Goal: Task Accomplishment & Management: Manage account settings

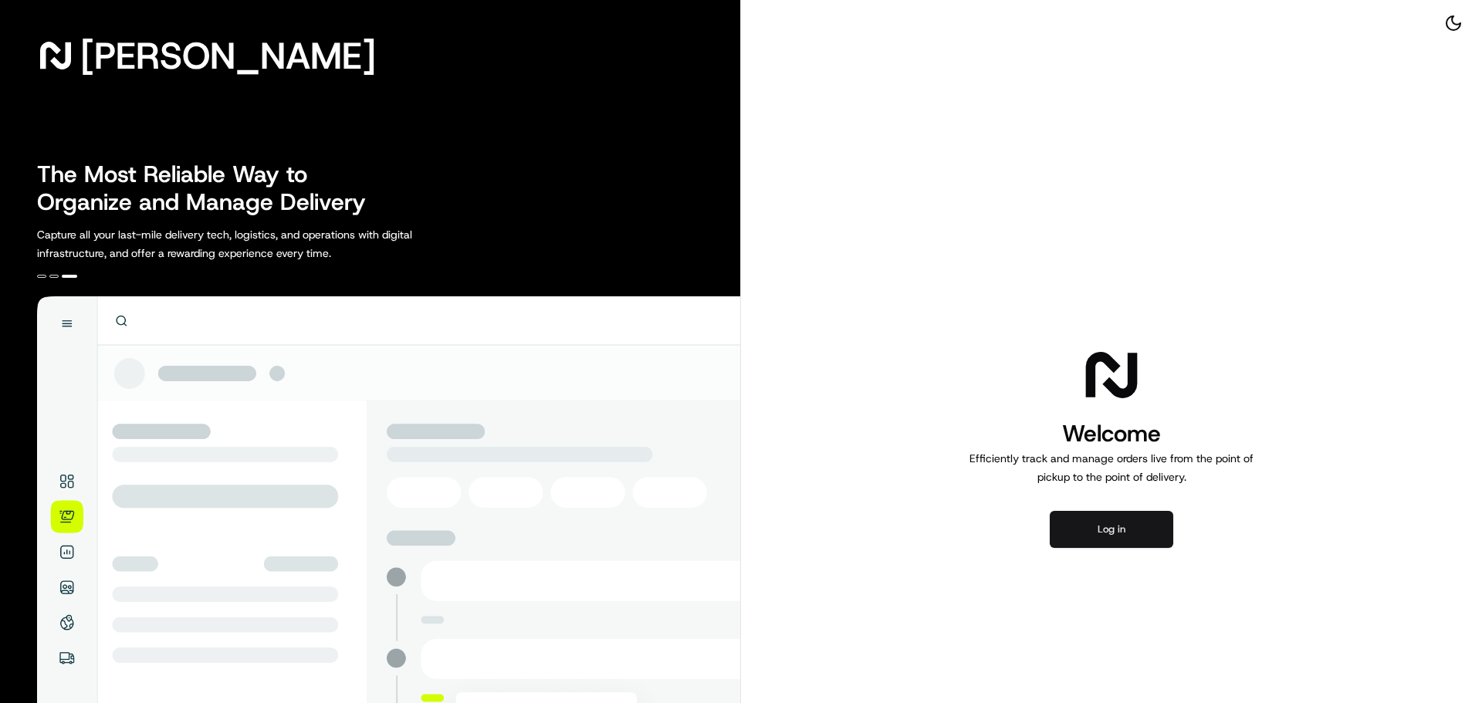
click at [1088, 541] on button "Log in" at bounding box center [1112, 529] width 124 height 37
